Goal: Information Seeking & Learning: Learn about a topic

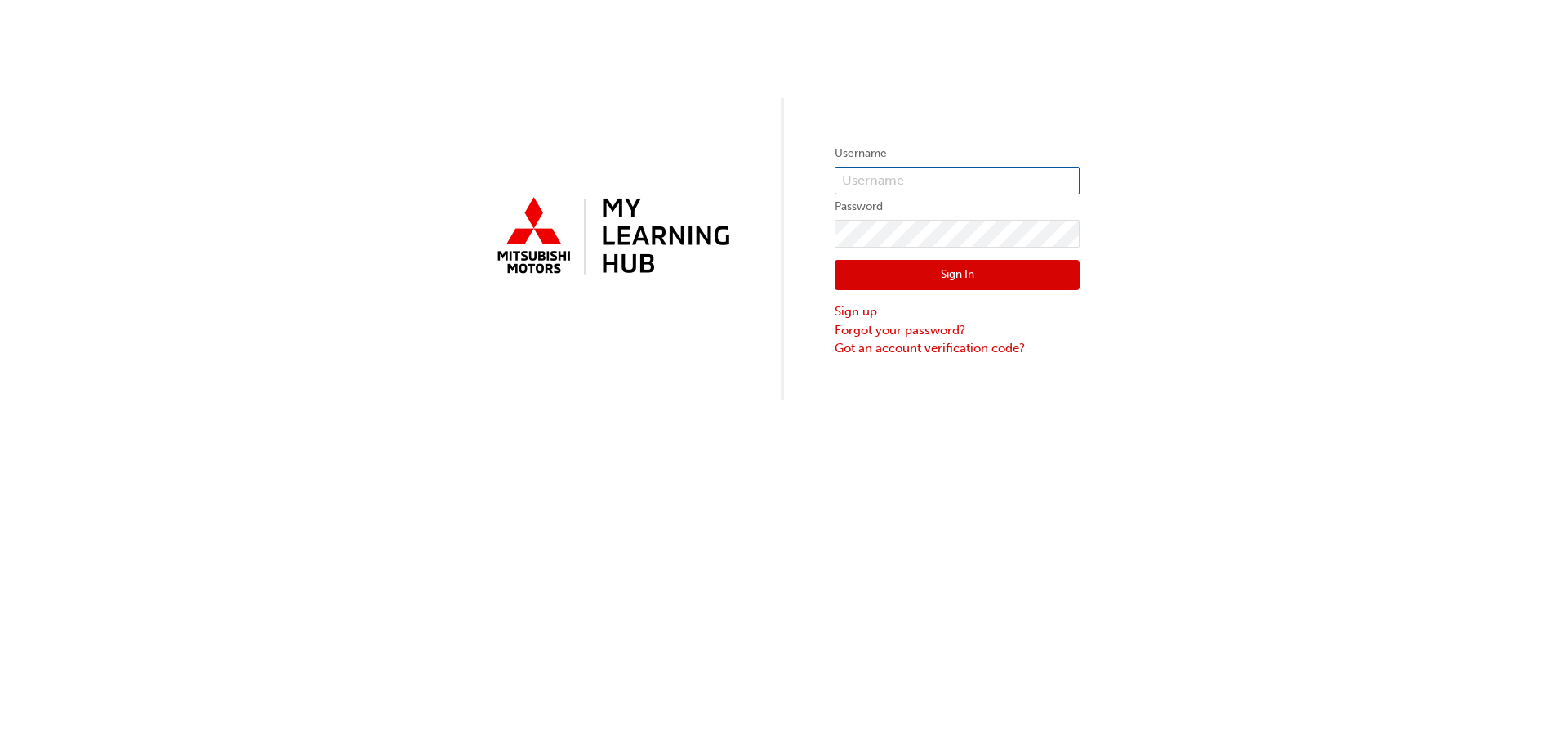
type input "0005795078"
click at [951, 272] on button "Sign In" at bounding box center [957, 275] width 245 height 31
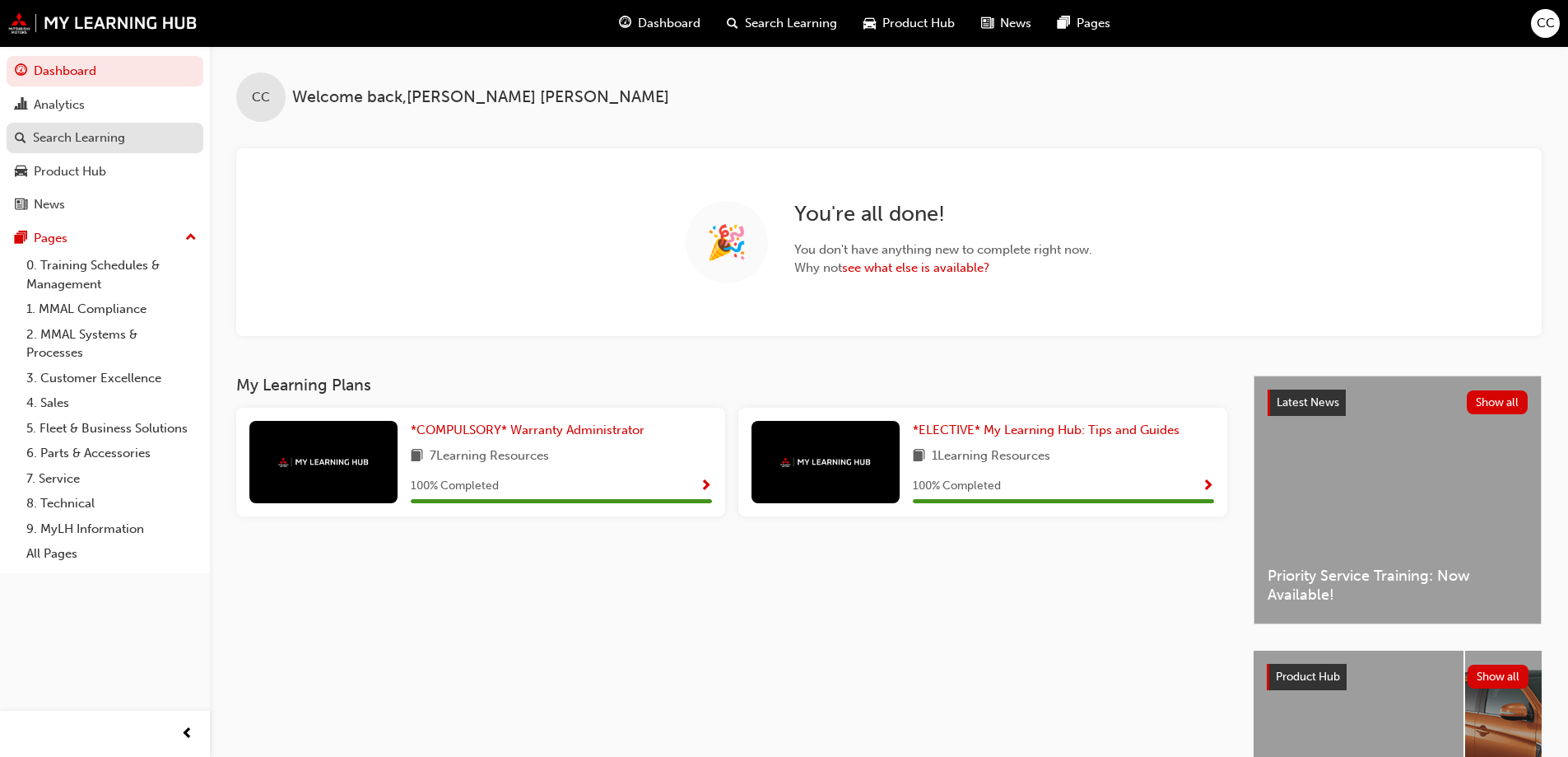
click at [76, 137] on div "Search Learning" at bounding box center [79, 138] width 92 height 19
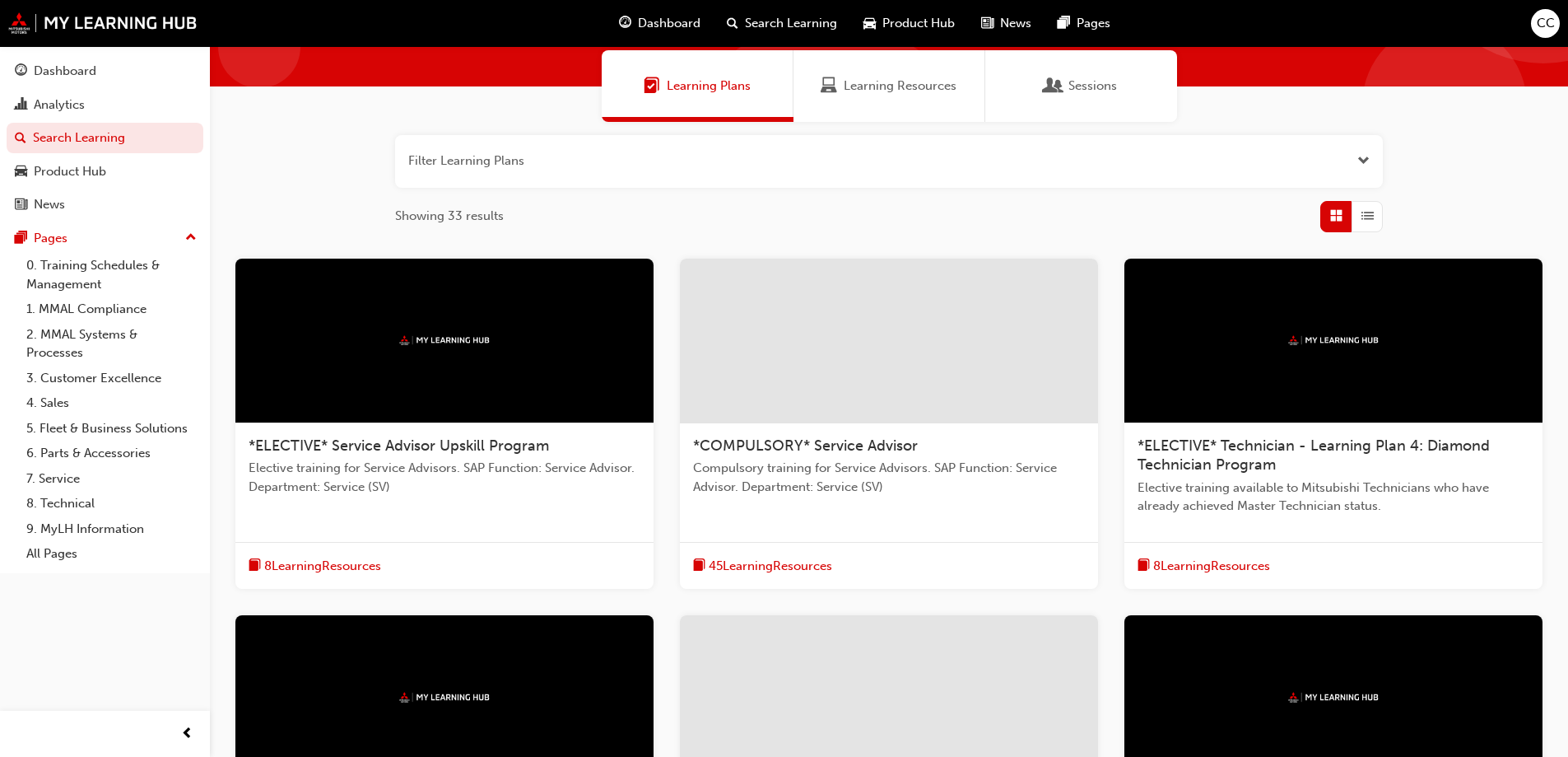
scroll to position [82, 0]
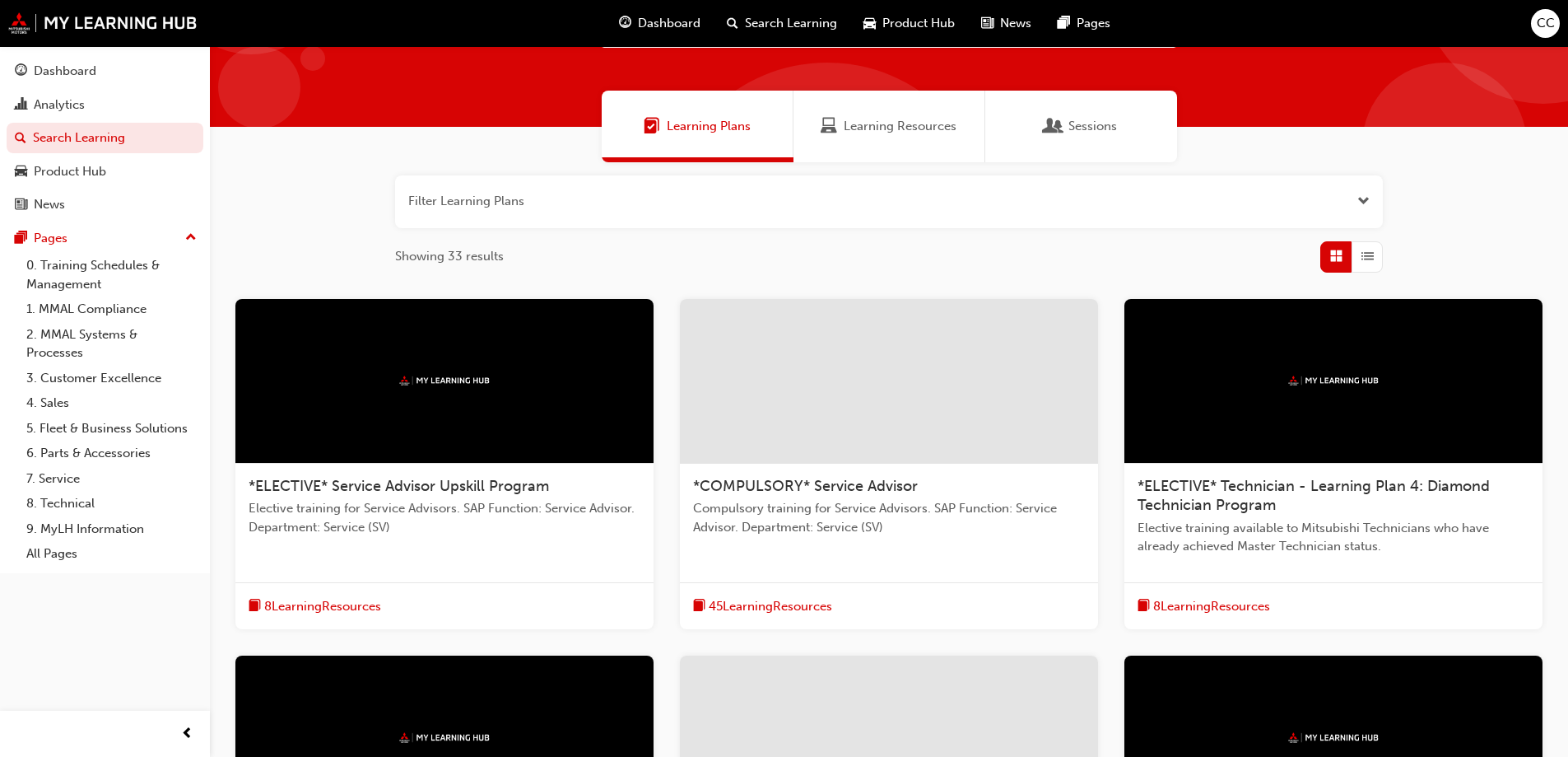
click at [294, 484] on span "*ELECTIVE* Service Advisor Upskill Program" at bounding box center [399, 486] width 301 height 18
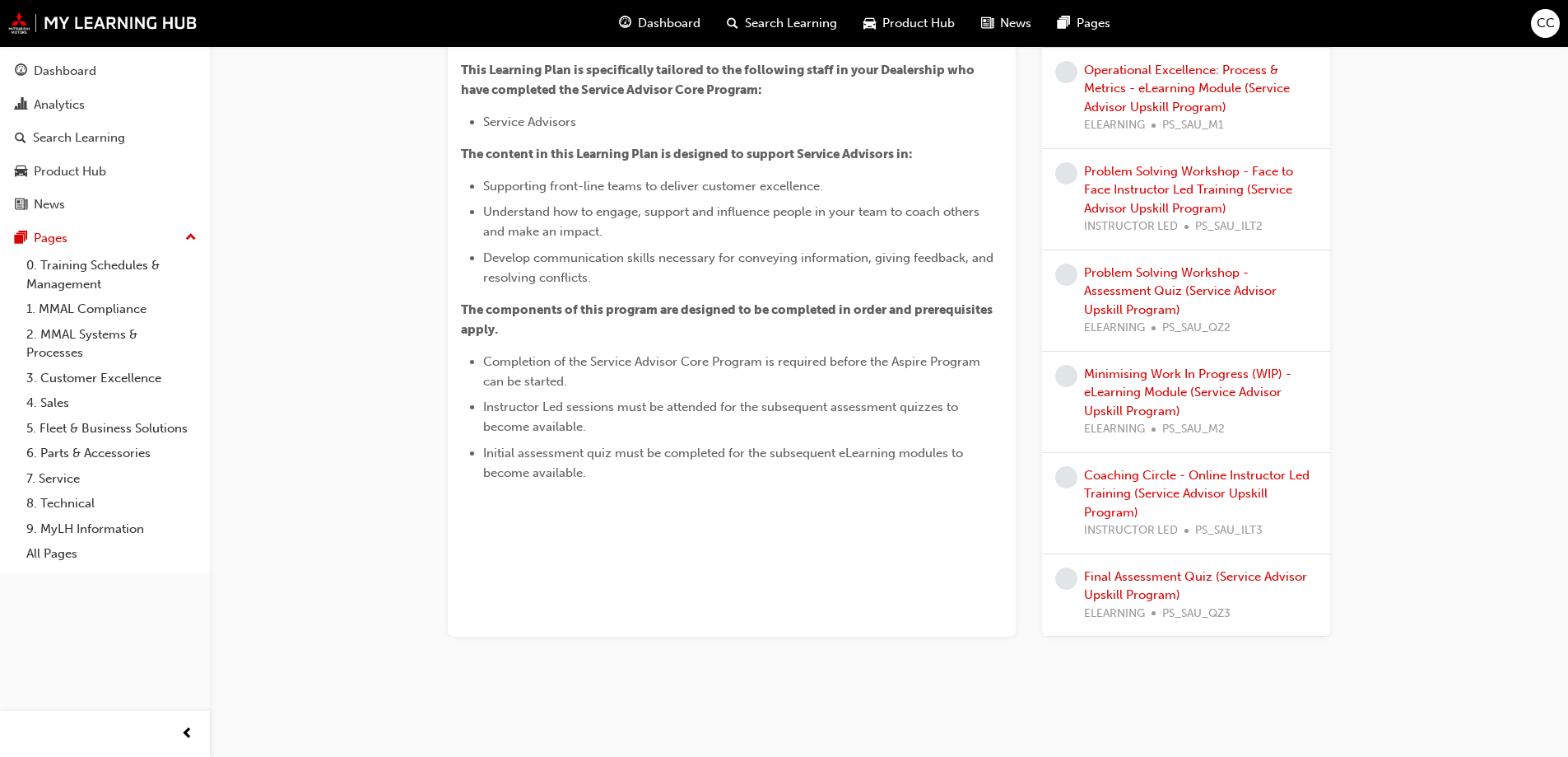
scroll to position [612, 0]
click at [73, 130] on div "Search Learning" at bounding box center [79, 138] width 92 height 19
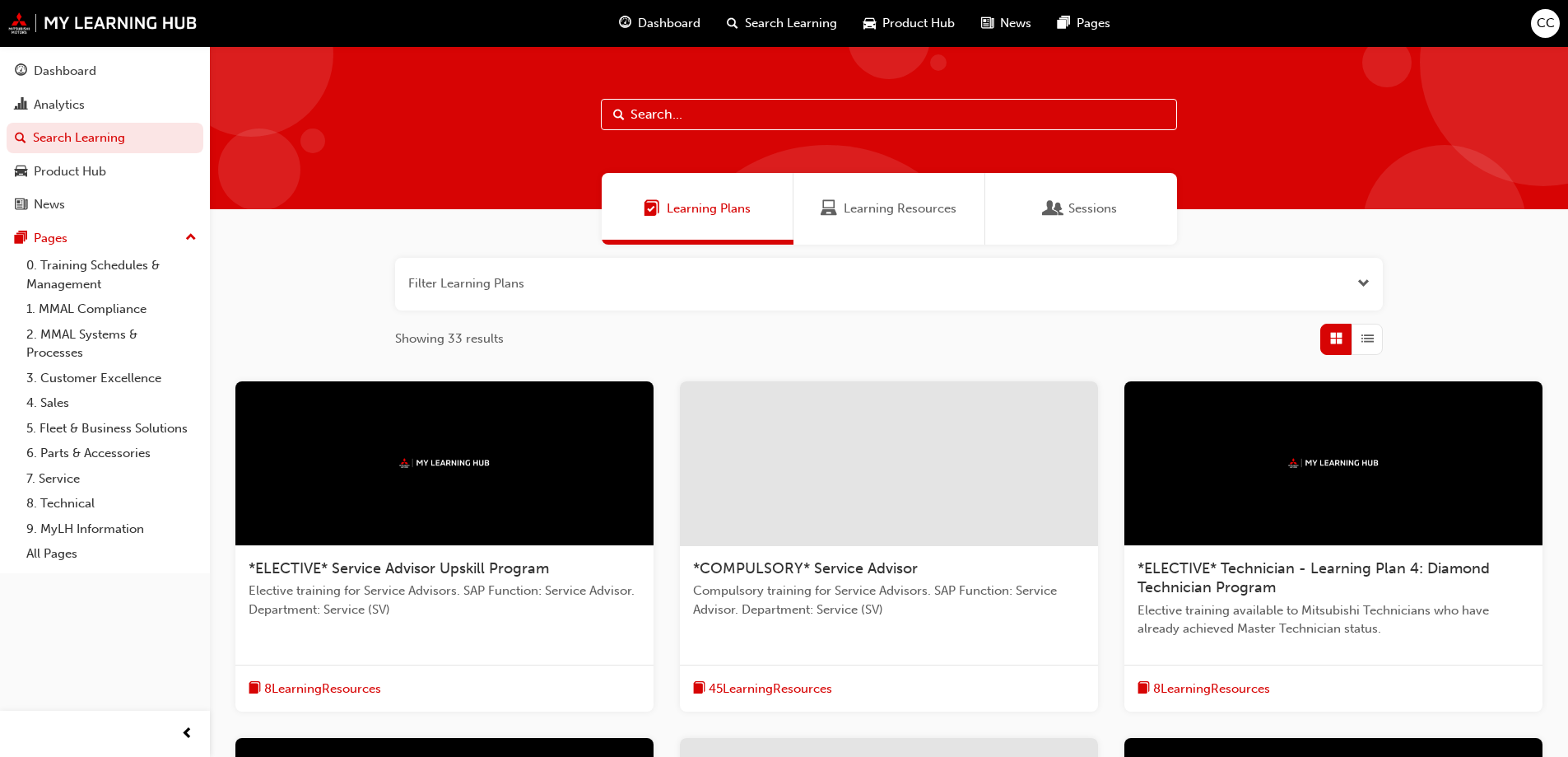
click at [662, 20] on span "Dashboard" at bounding box center [669, 23] width 62 height 19
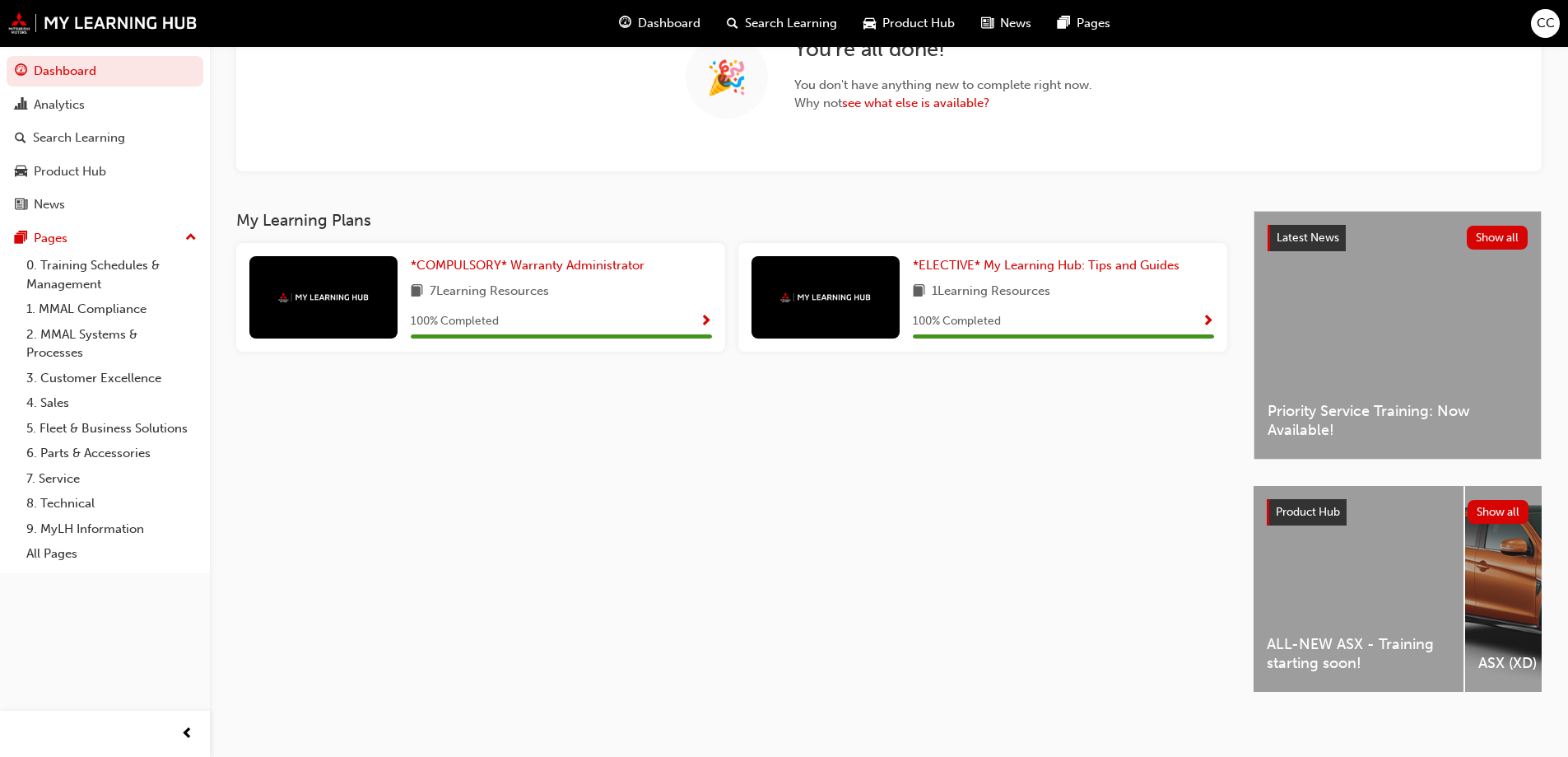
scroll to position [177, 0]
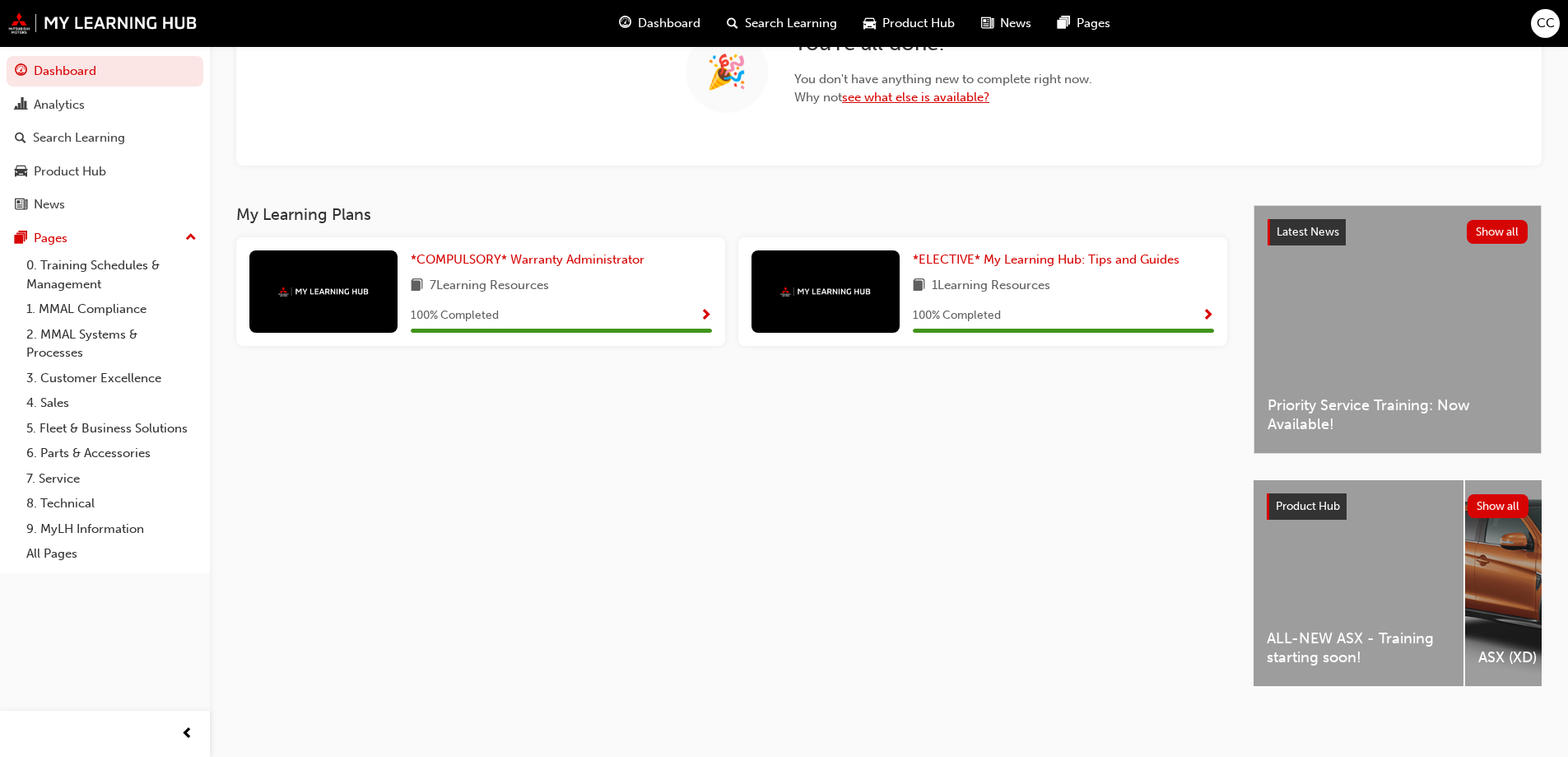
click at [949, 91] on link "see what else is available?" at bounding box center [915, 97] width 147 height 15
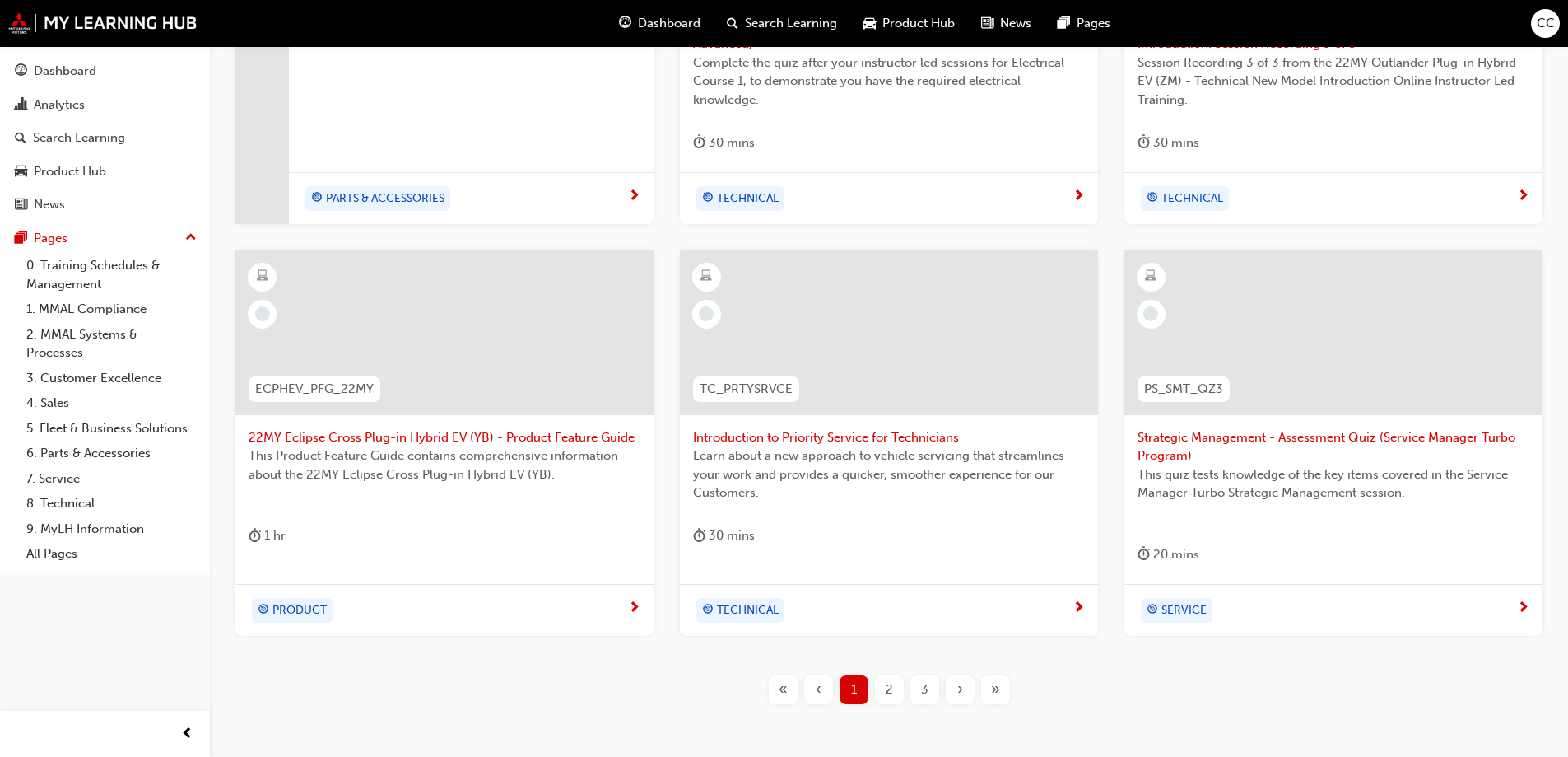
scroll to position [623, 0]
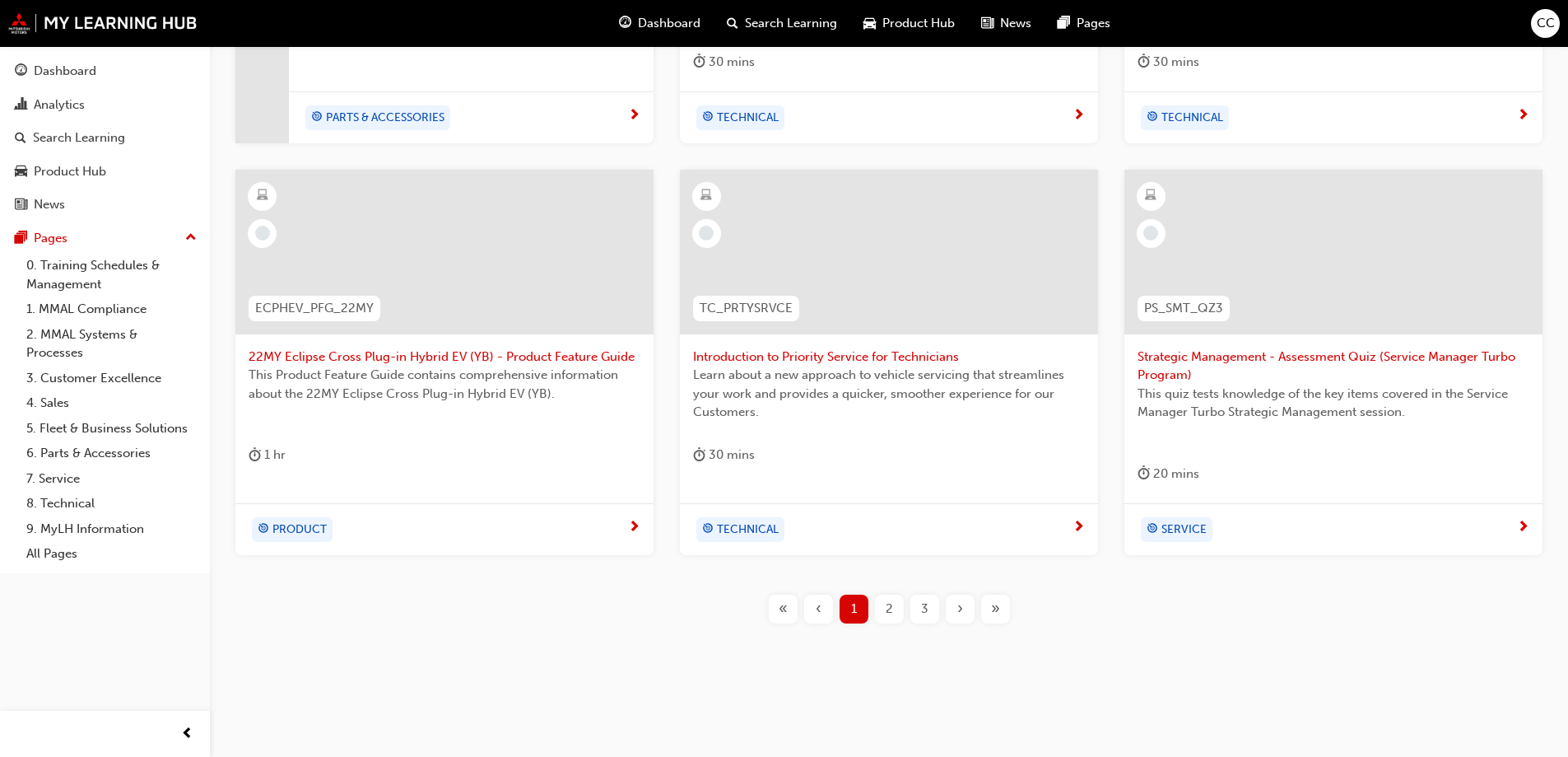
click at [894, 602] on div "2" at bounding box center [889, 609] width 29 height 29
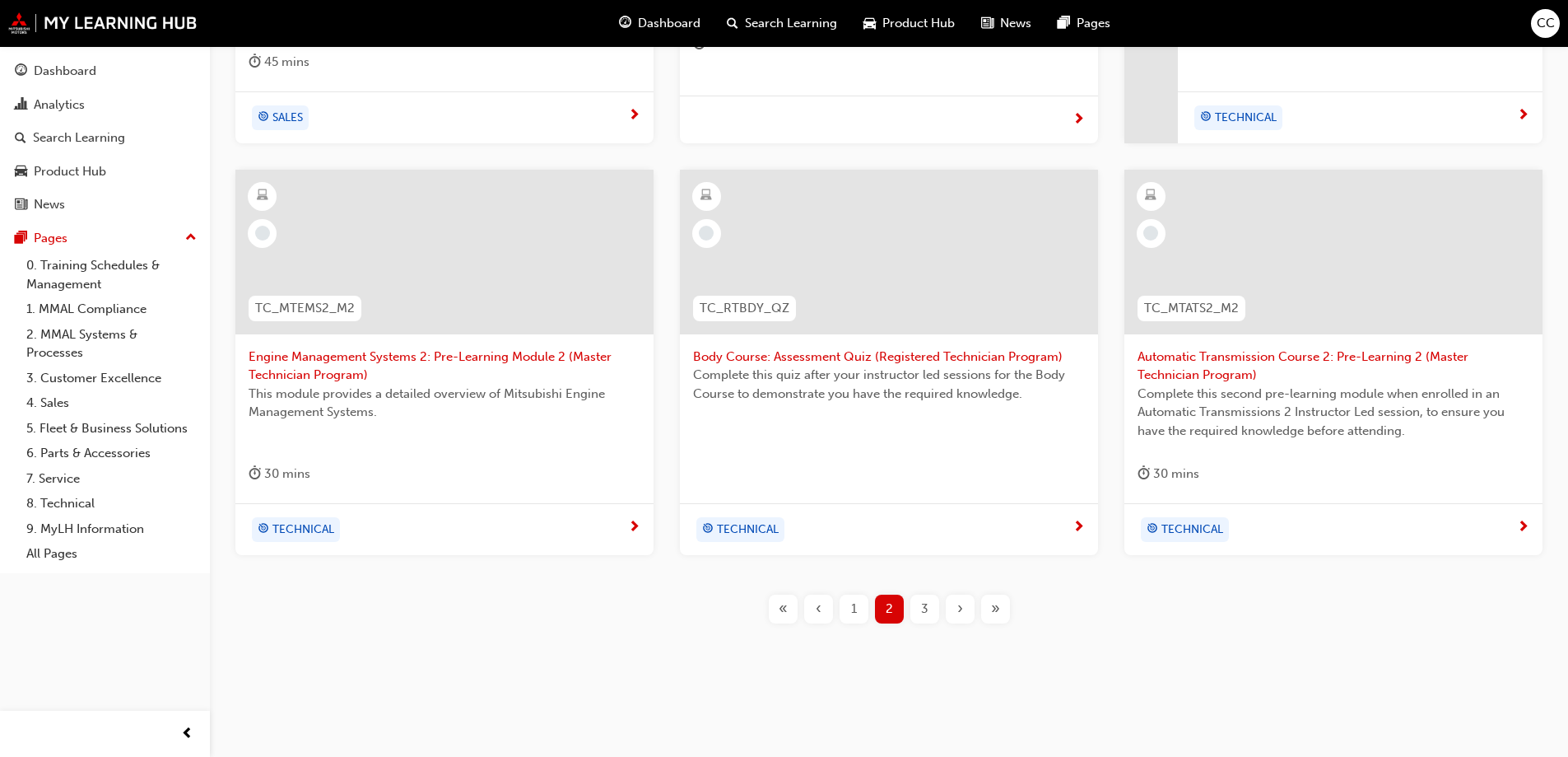
click at [929, 606] on div "3" at bounding box center [924, 609] width 29 height 29
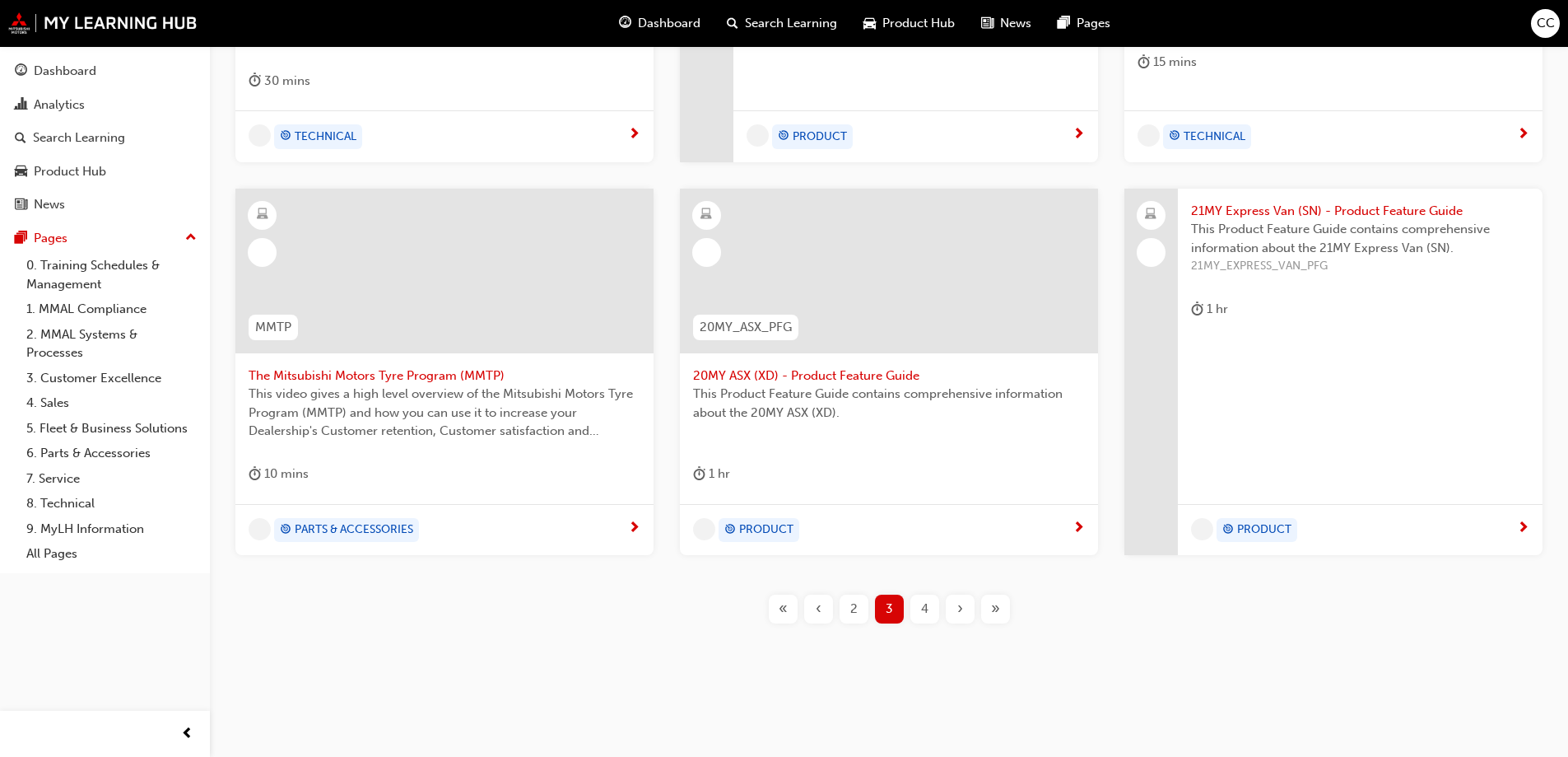
scroll to position [604, 0]
click at [91, 375] on link "3. Customer Excellence" at bounding box center [111, 378] width 184 height 26
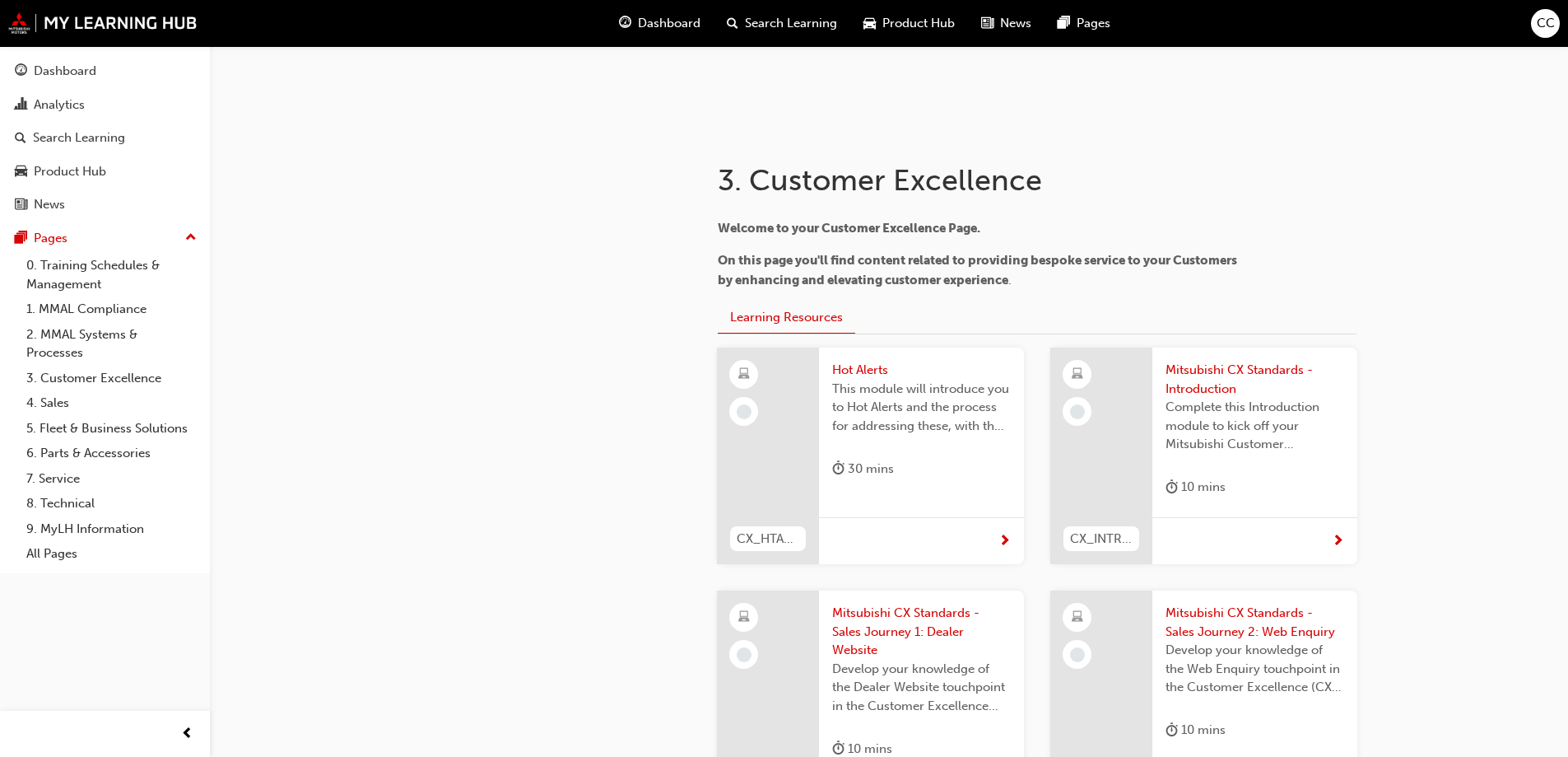
scroll to position [412, 0]
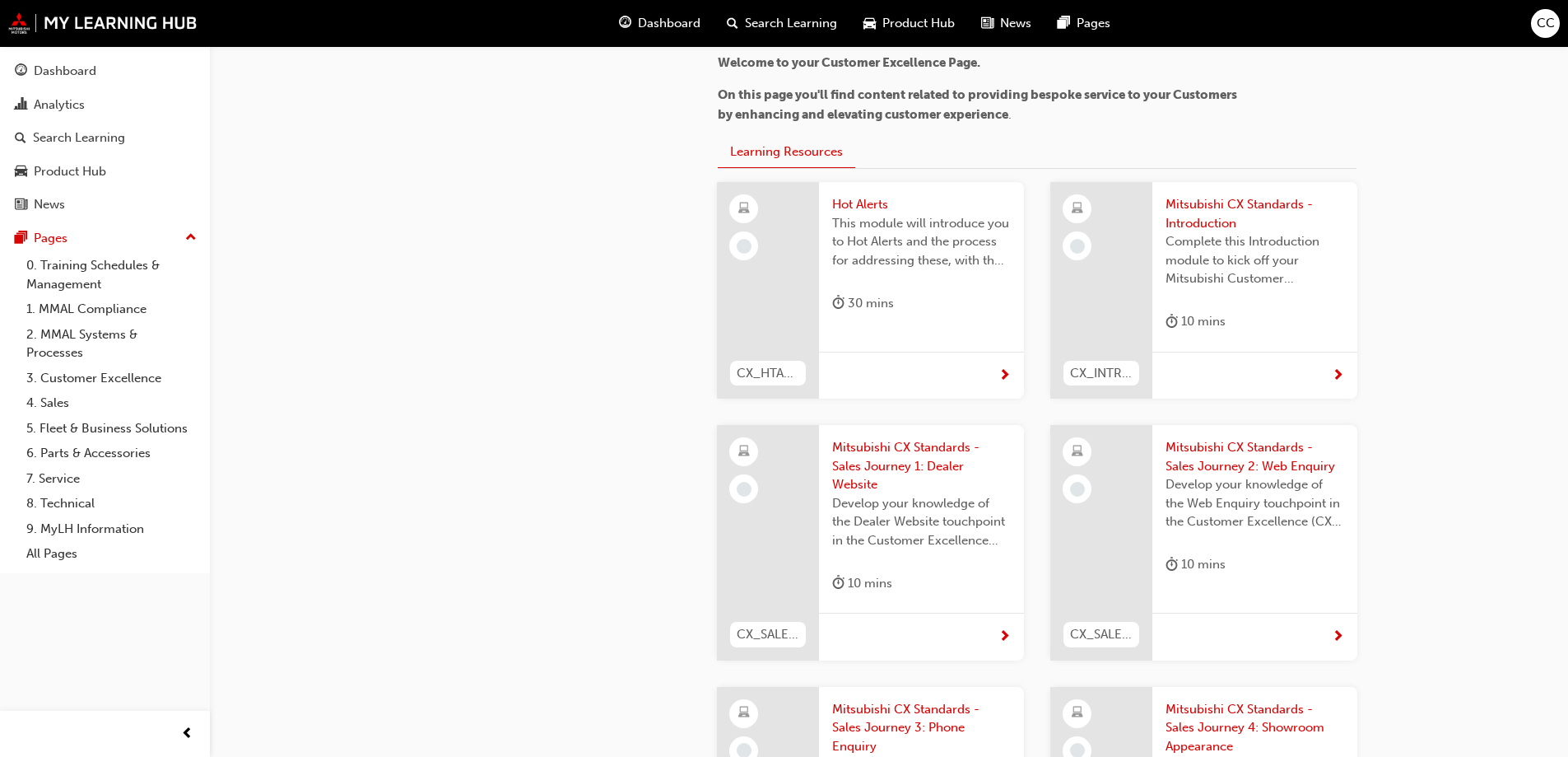
click at [1335, 375] on span "next-icon" at bounding box center [1337, 376] width 12 height 15
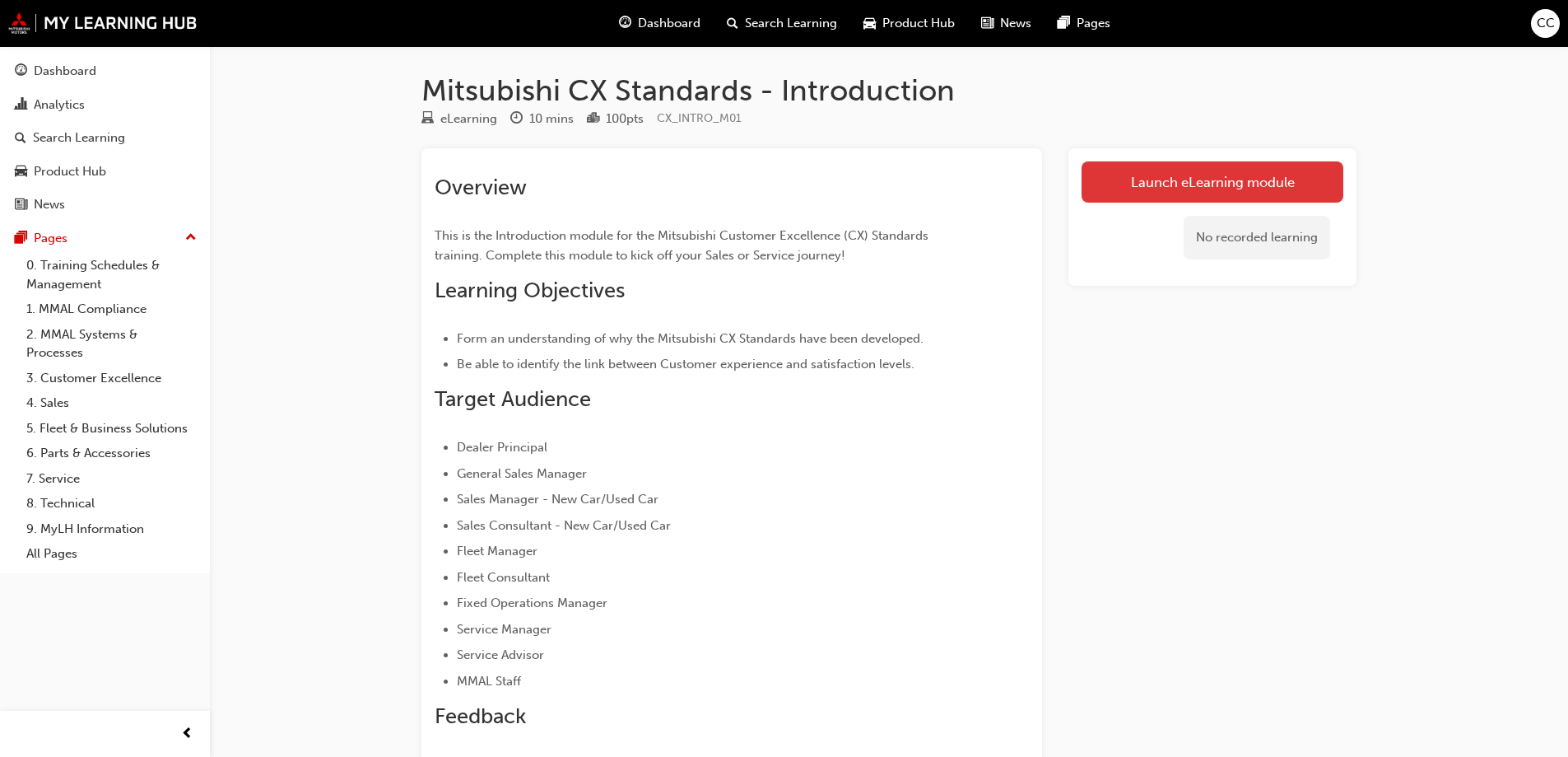
click at [1187, 185] on link "Launch eLearning module" at bounding box center [1212, 182] width 262 height 42
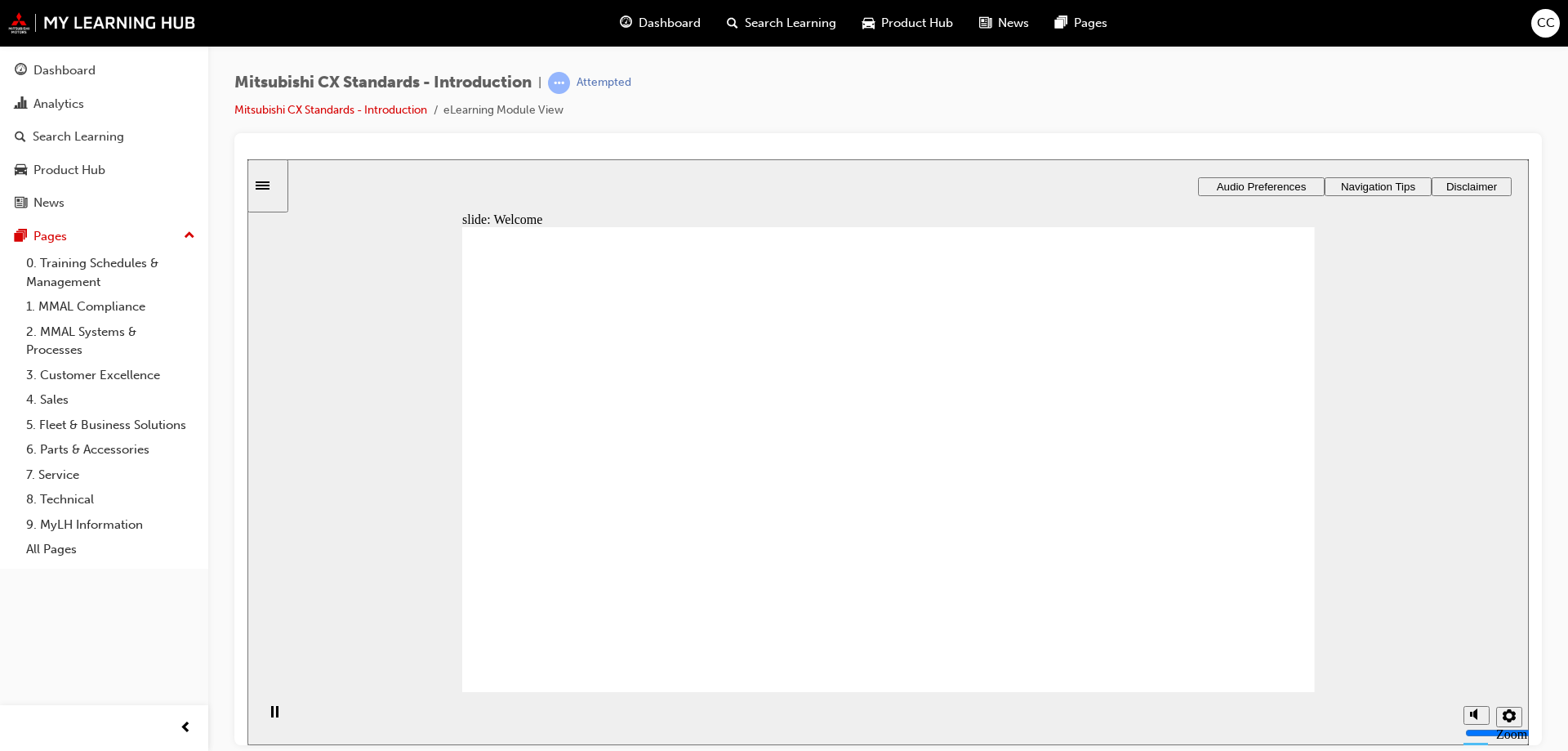
drag, startPoint x: 1151, startPoint y: 659, endPoint x: 1144, endPoint y: 648, distance: 13.0
